Goal: Task Accomplishment & Management: Complete application form

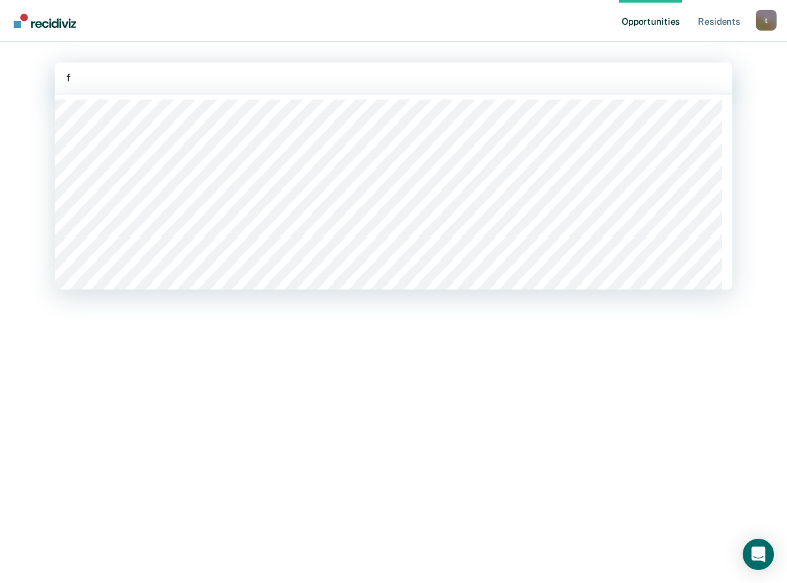
type input "fa"
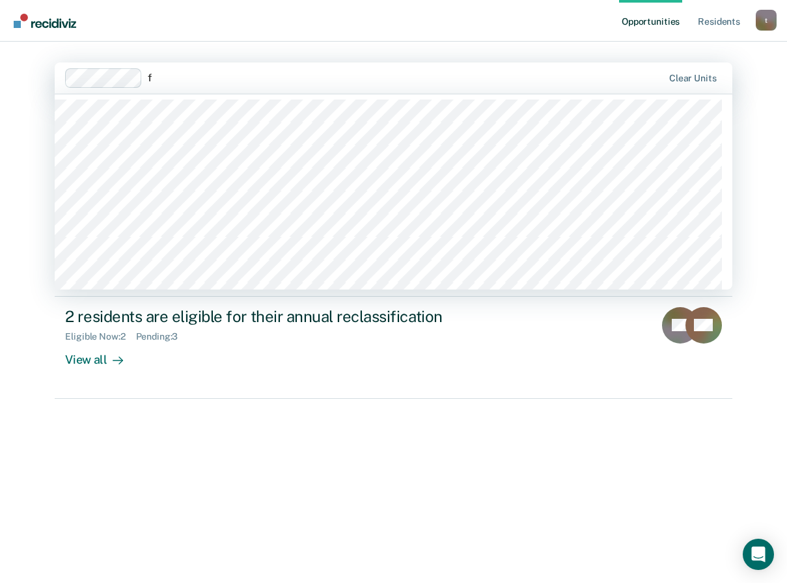
type input "fa"
type input "fb"
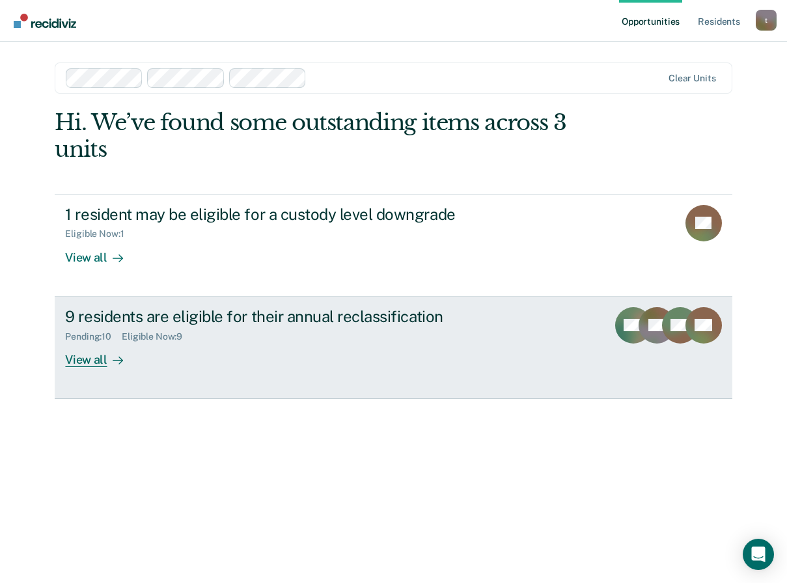
click at [91, 364] on div "View all" at bounding box center [101, 354] width 73 height 25
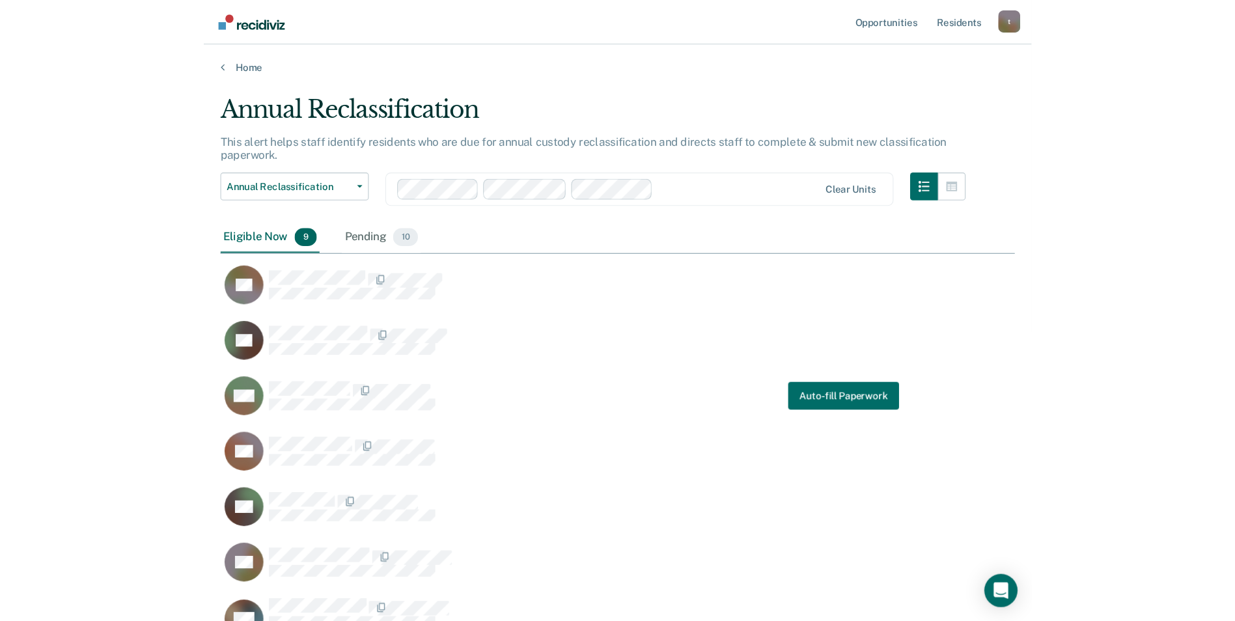
scroll to position [613, 737]
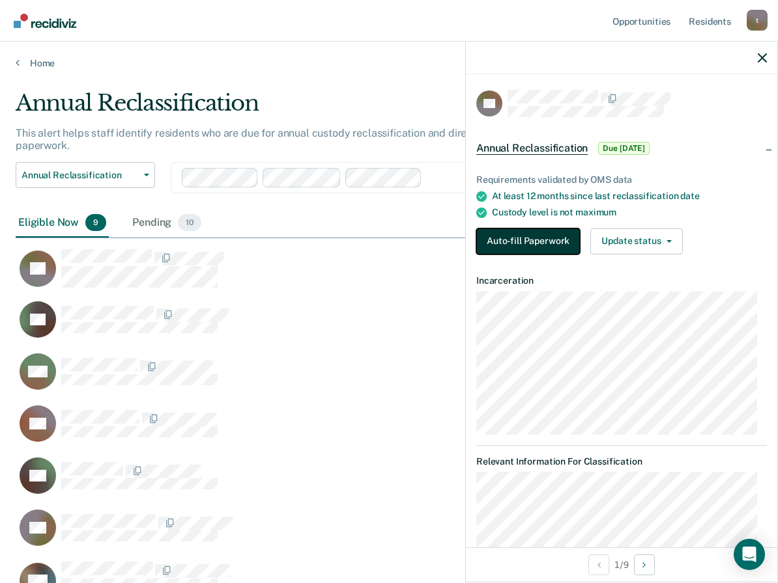
click at [506, 231] on button "Auto-fill Paperwork" at bounding box center [528, 242] width 104 height 26
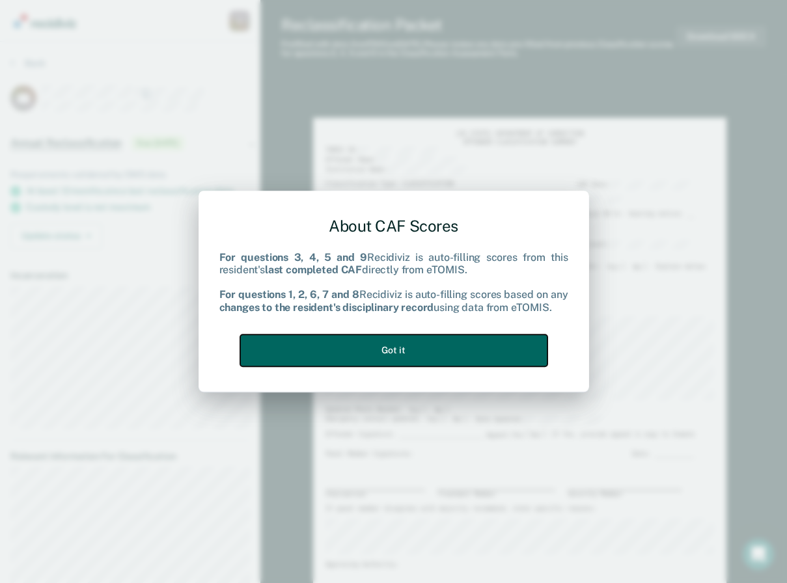
click at [416, 349] on button "Got it" at bounding box center [393, 351] width 307 height 32
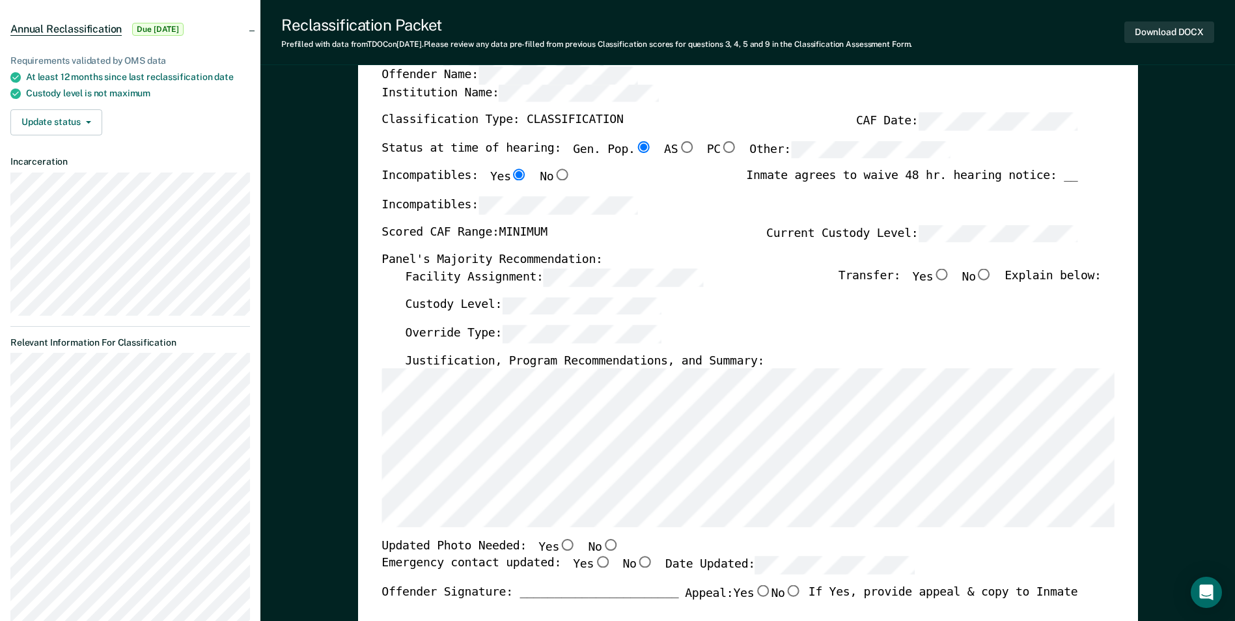
scroll to position [130, 0]
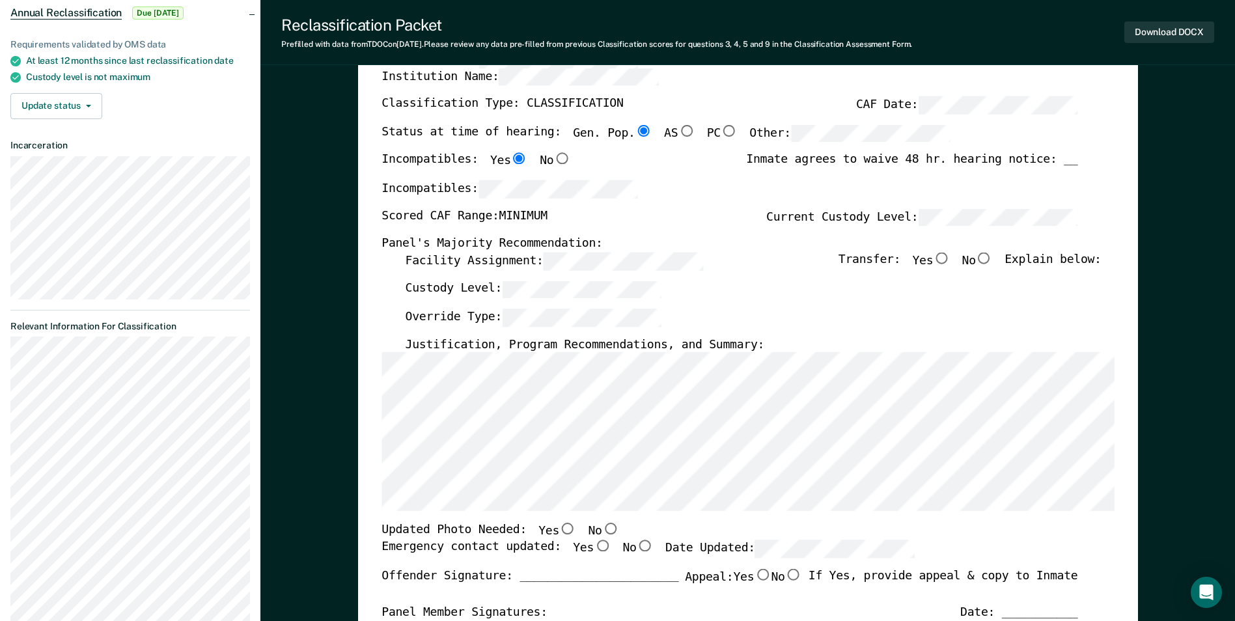
click at [787, 262] on input "No" at bounding box center [984, 259] width 17 height 12
type textarea "x"
radio input "true"
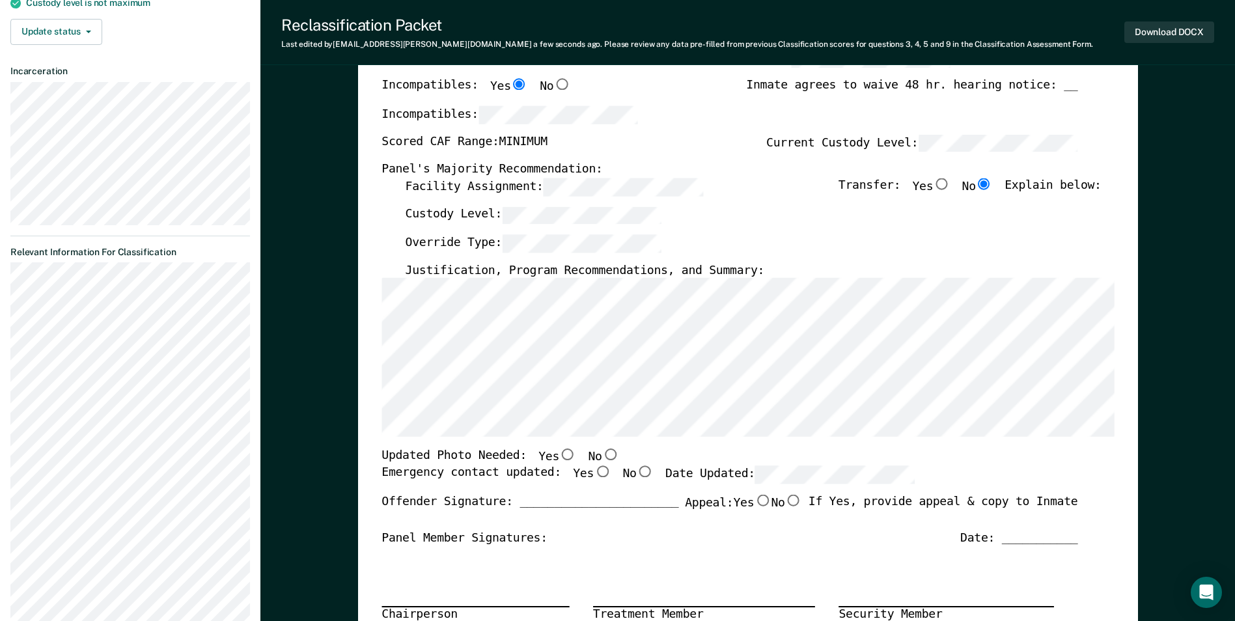
scroll to position [195, 0]
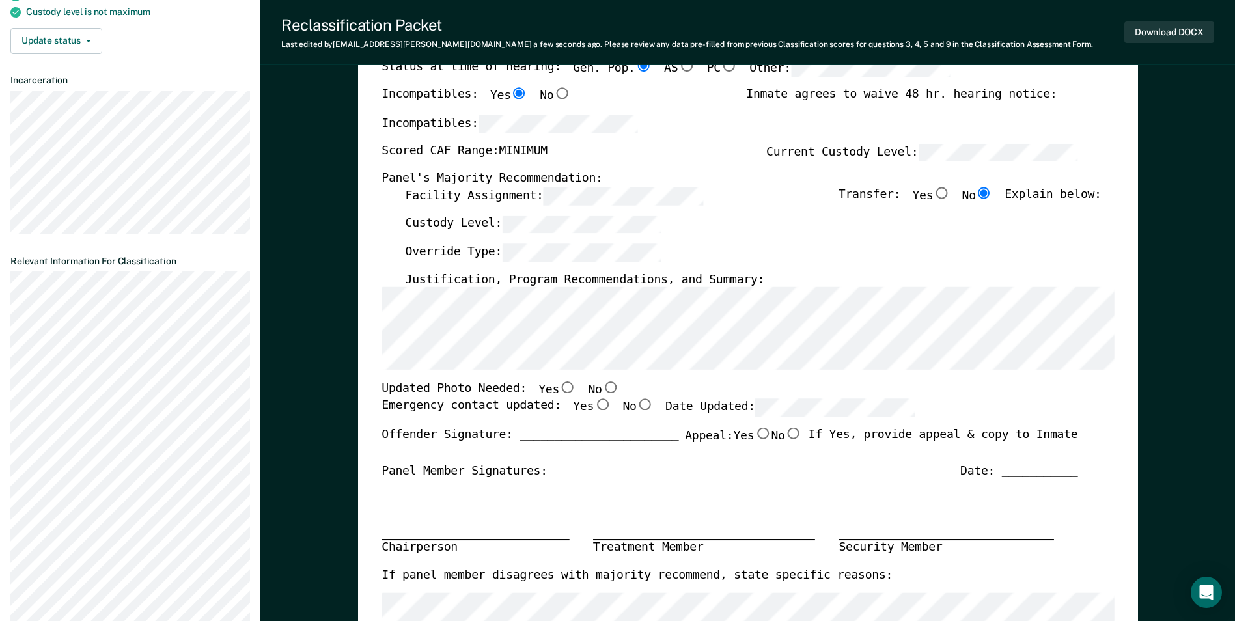
click at [602, 387] on input "No" at bounding box center [610, 388] width 17 height 12
type textarea "x"
radio input "true"
click at [594, 409] on input "Yes" at bounding box center [602, 405] width 17 height 12
type textarea "x"
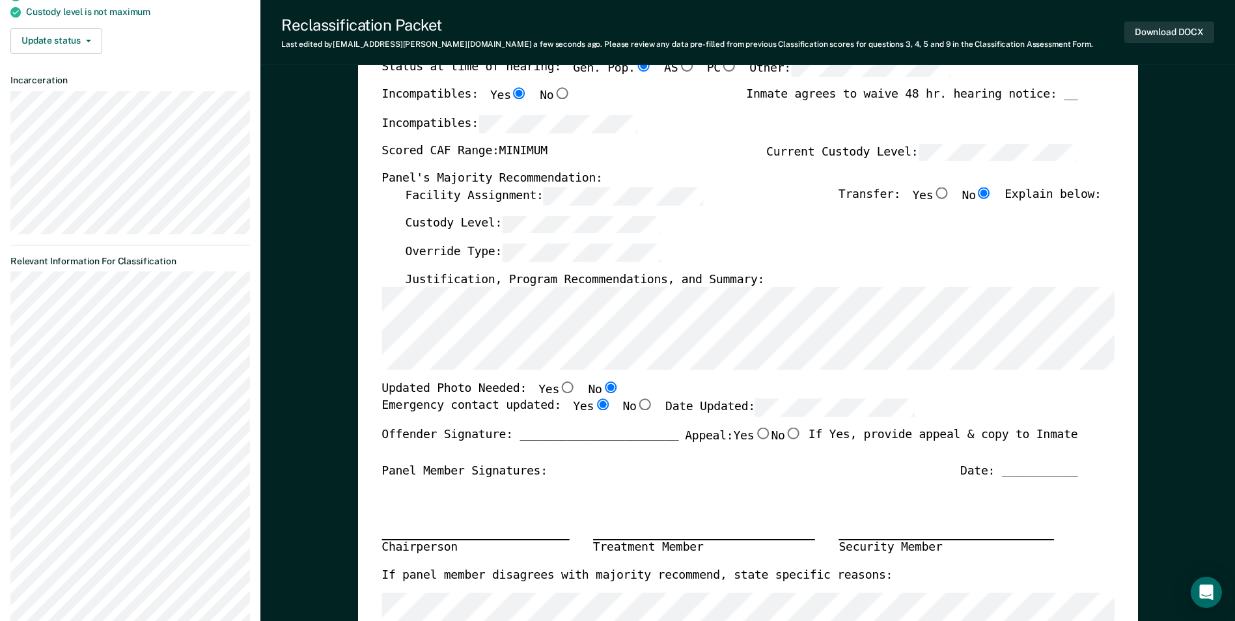
radio input "true"
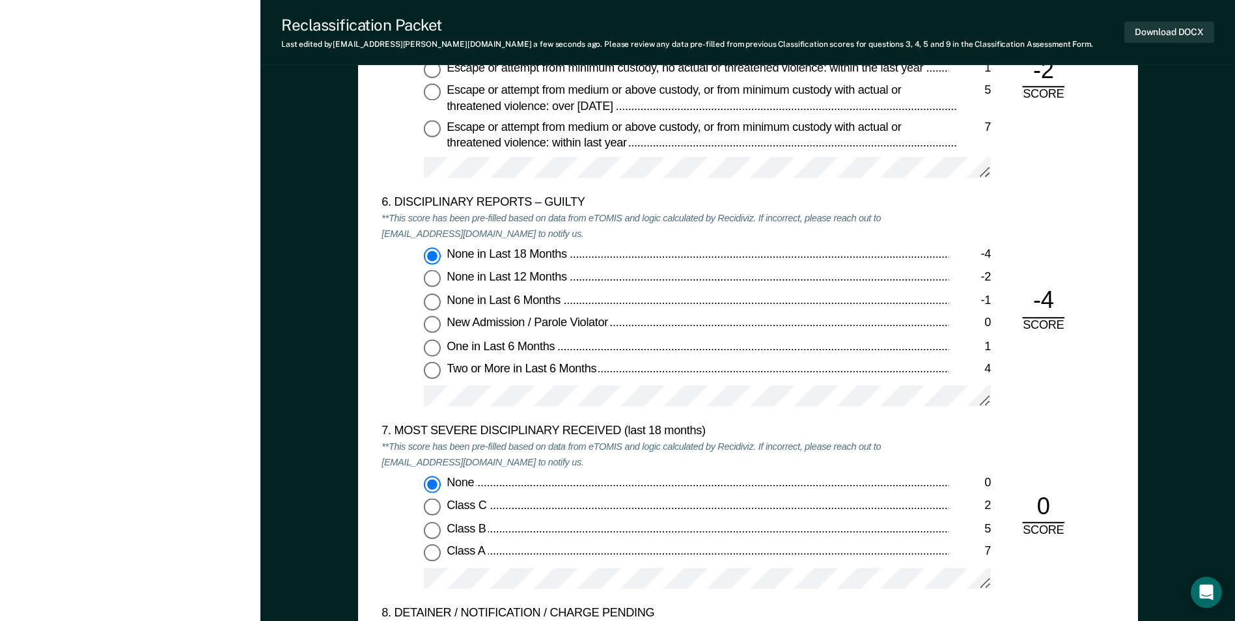
scroll to position [2214, 0]
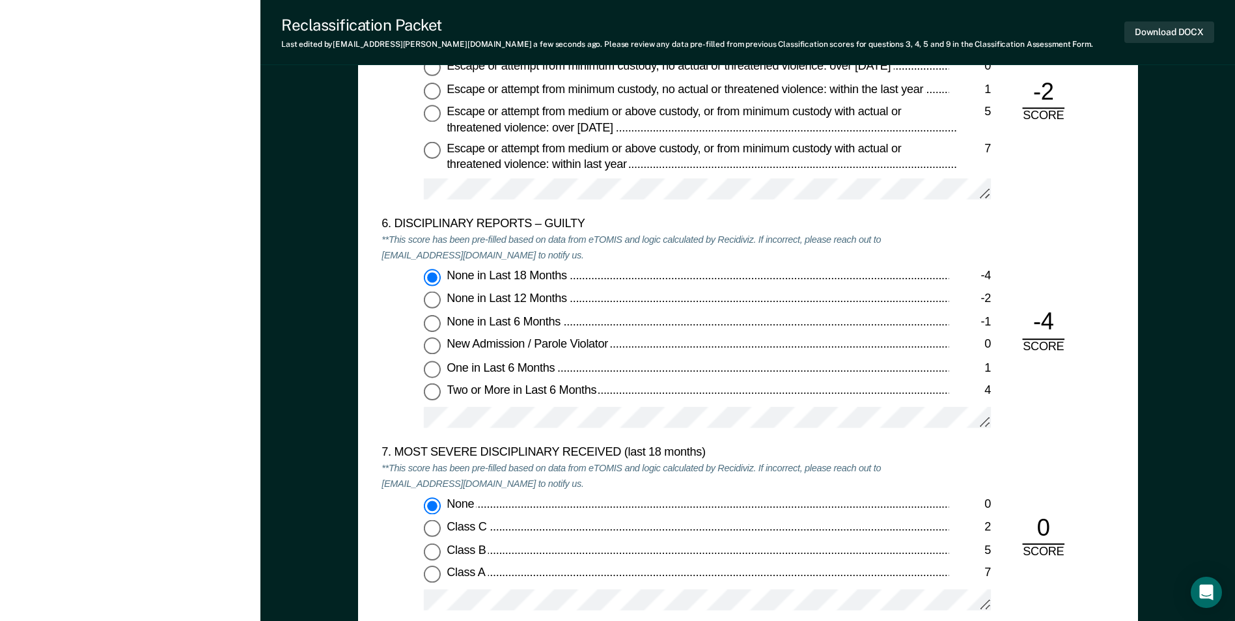
click at [279, 216] on div "TENNESSEE DEPARTMENT OF CORRECTION OFFENDER CLASSIFICATION SUMMARY TOMIS ID: Of…" at bounding box center [747, 24] width 975 height 4315
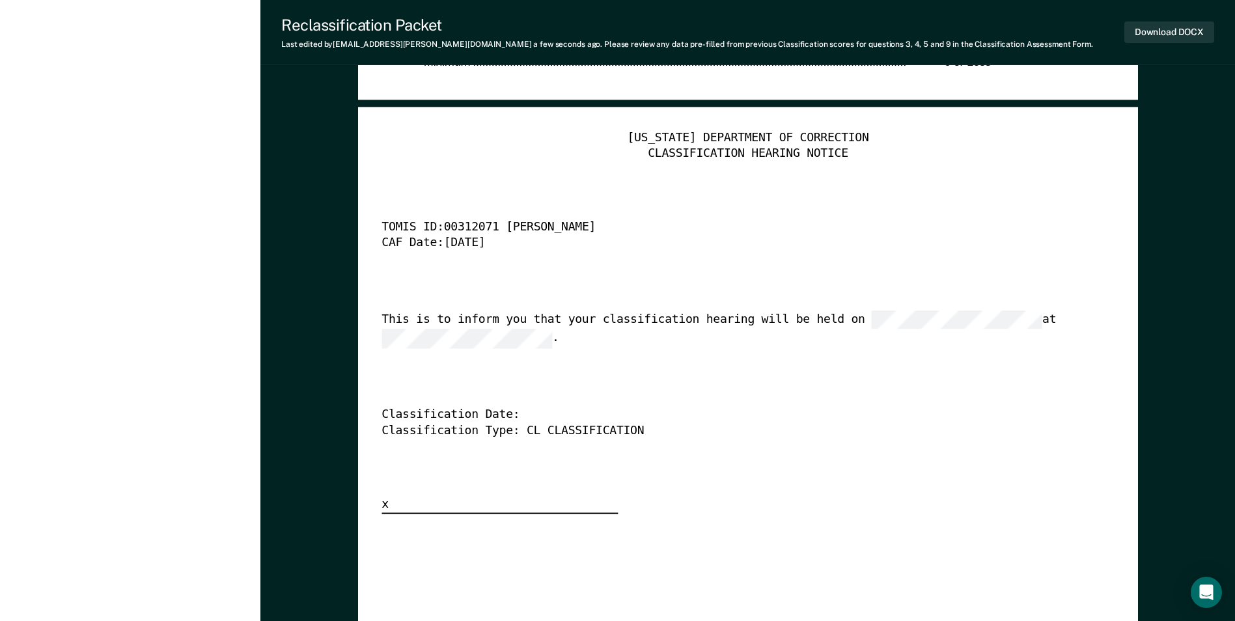
scroll to position [3191, 0]
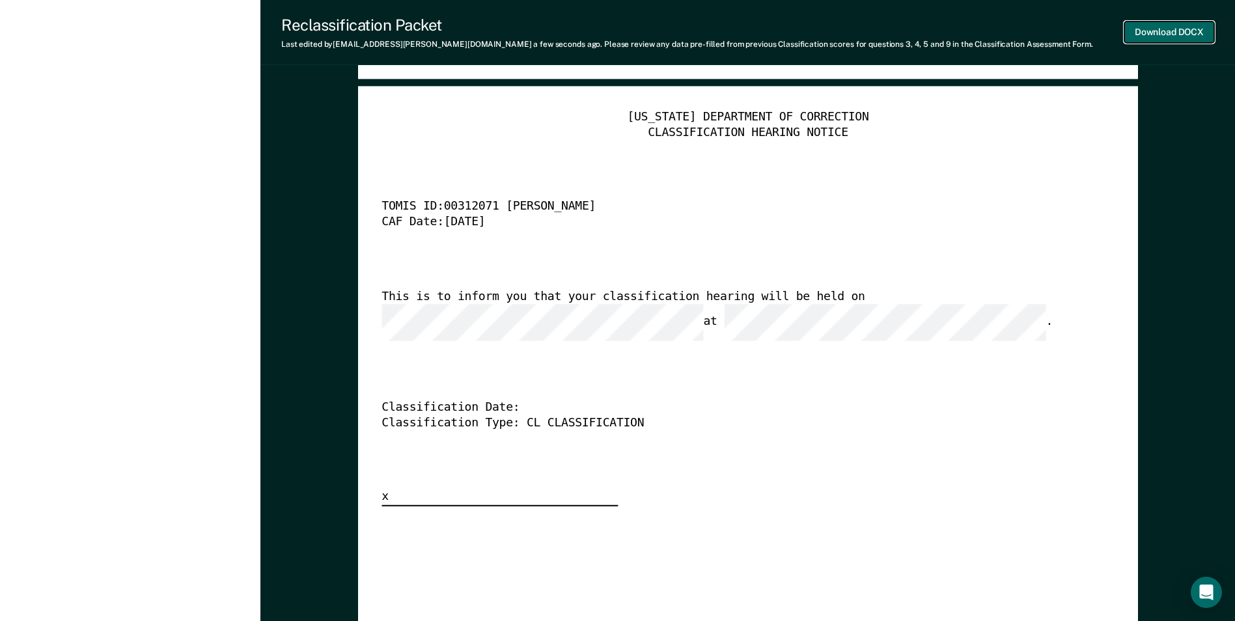
click at [787, 33] on button "Download DOCX" at bounding box center [1170, 31] width 90 height 21
type textarea "x"
